Goal: Find specific page/section: Find specific page/section

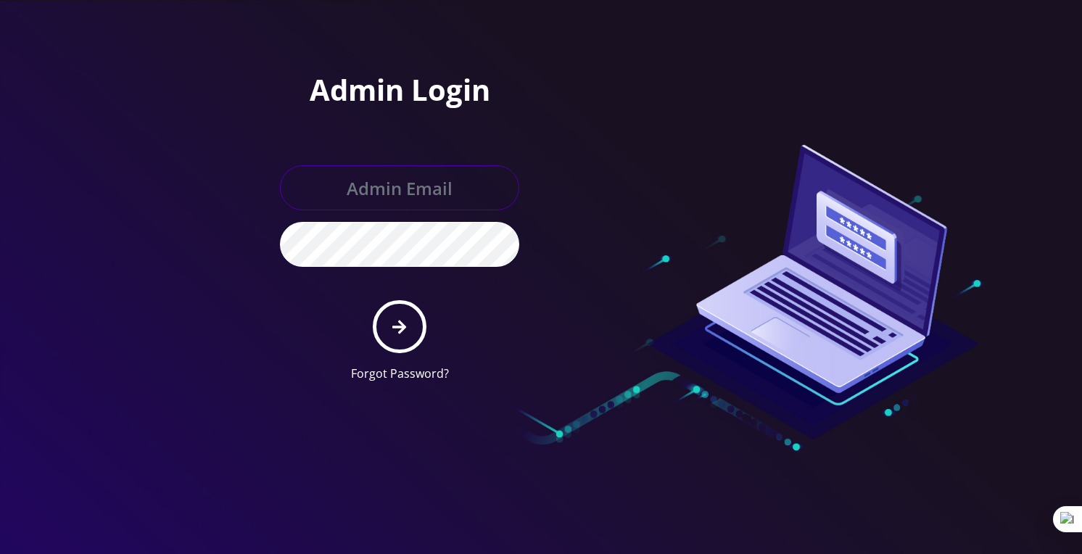
paste input "[PERSON_NAME][EMAIL_ADDRESS][DOMAIN_NAME]"
type input "boris@teltik.com"
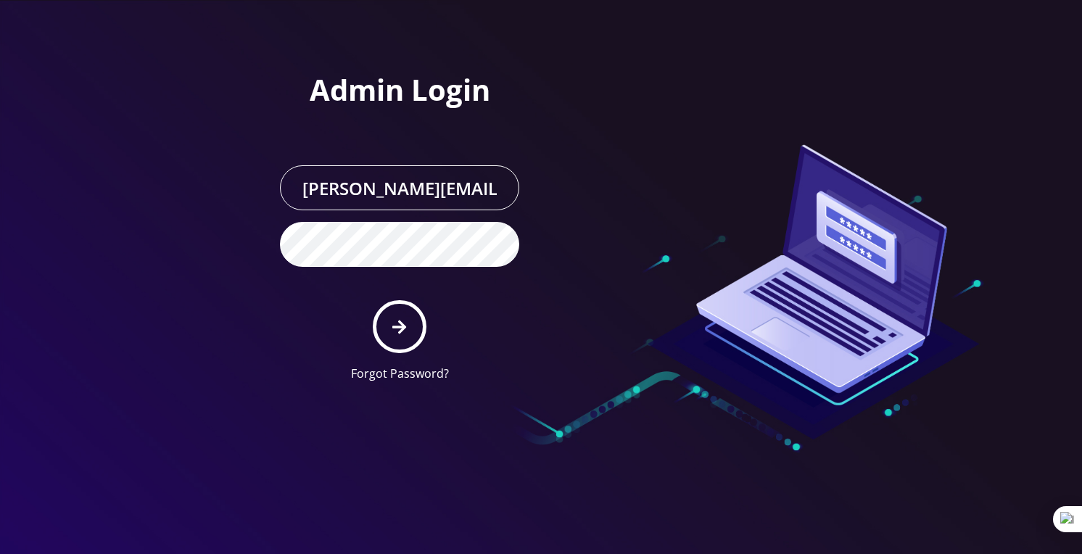
click at [555, 252] on div at bounding box center [747, 197] width 413 height 394
click at [397, 326] on icon "submit" at bounding box center [399, 327] width 14 height 14
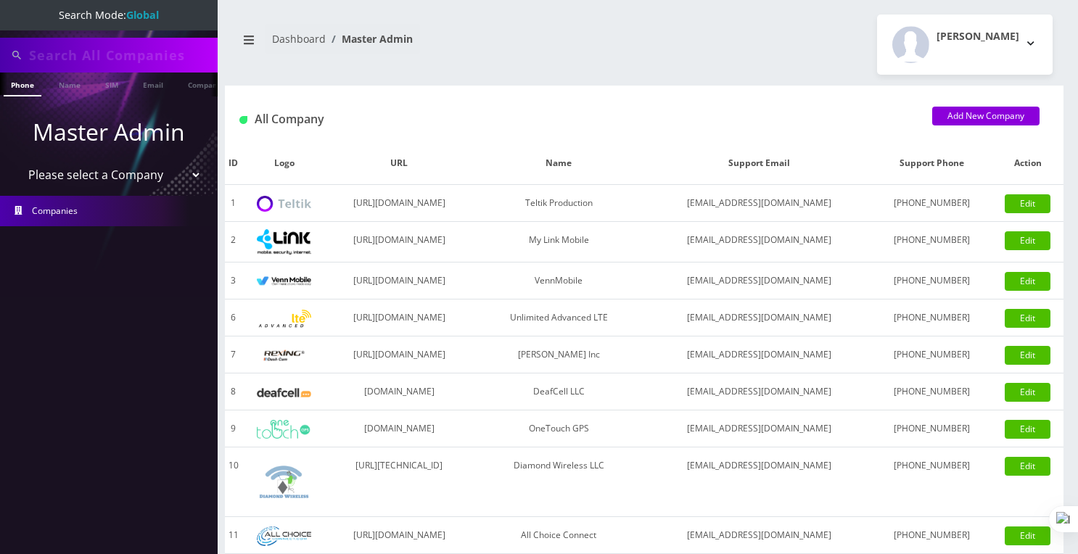
click at [83, 214] on link "Companies" at bounding box center [109, 211] width 218 height 30
click at [65, 92] on link "Name" at bounding box center [69, 85] width 36 height 24
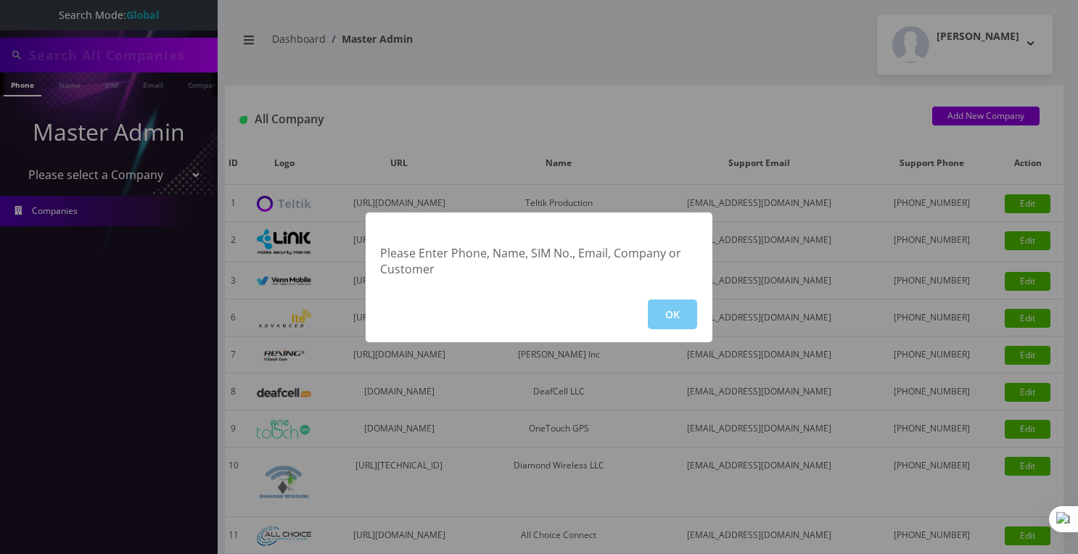
click at [674, 314] on button "OK" at bounding box center [672, 314] width 49 height 30
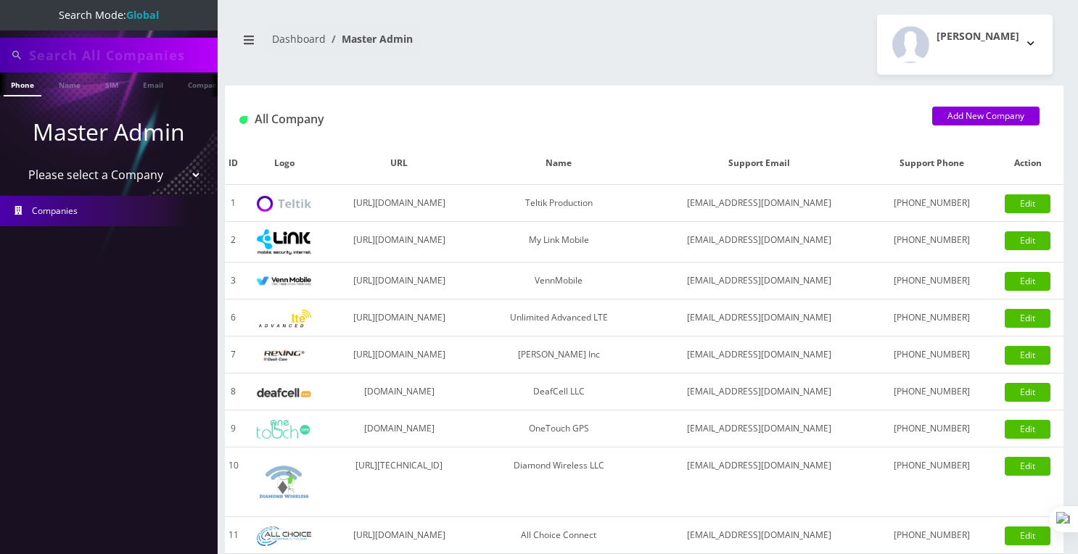
click at [168, 56] on input "text" at bounding box center [121, 55] width 185 height 28
type input "jan"
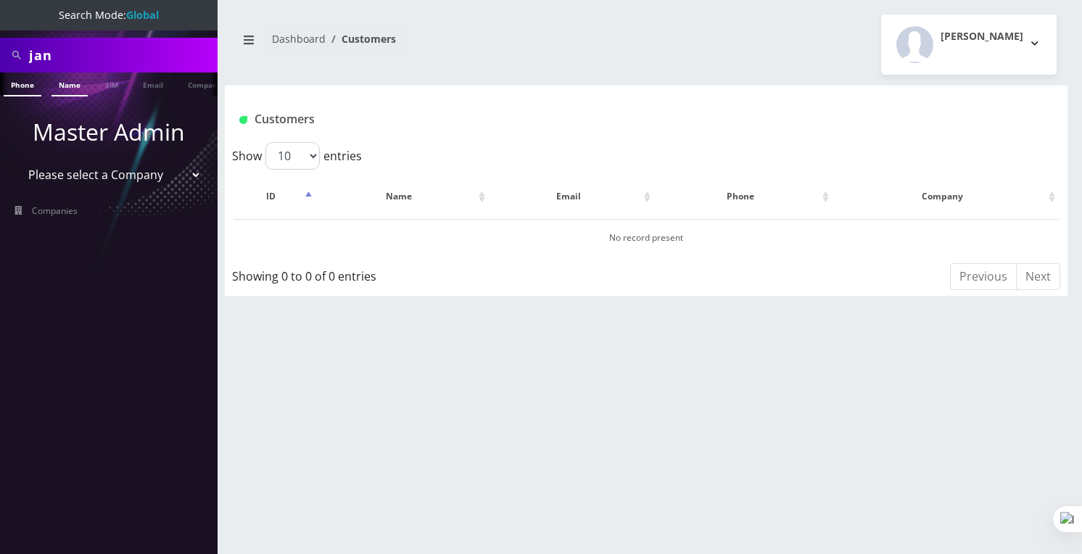
click at [62, 86] on link "Name" at bounding box center [69, 85] width 36 height 24
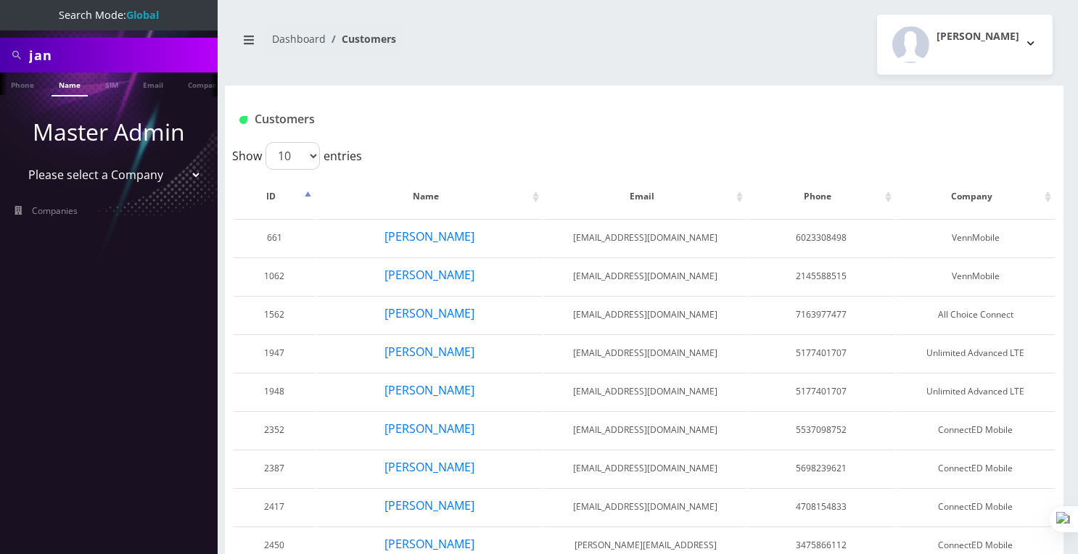
click at [68, 52] on input "jan" at bounding box center [121, 55] width 185 height 28
type input "[PERSON_NAME]"
